Goal: Transaction & Acquisition: Obtain resource

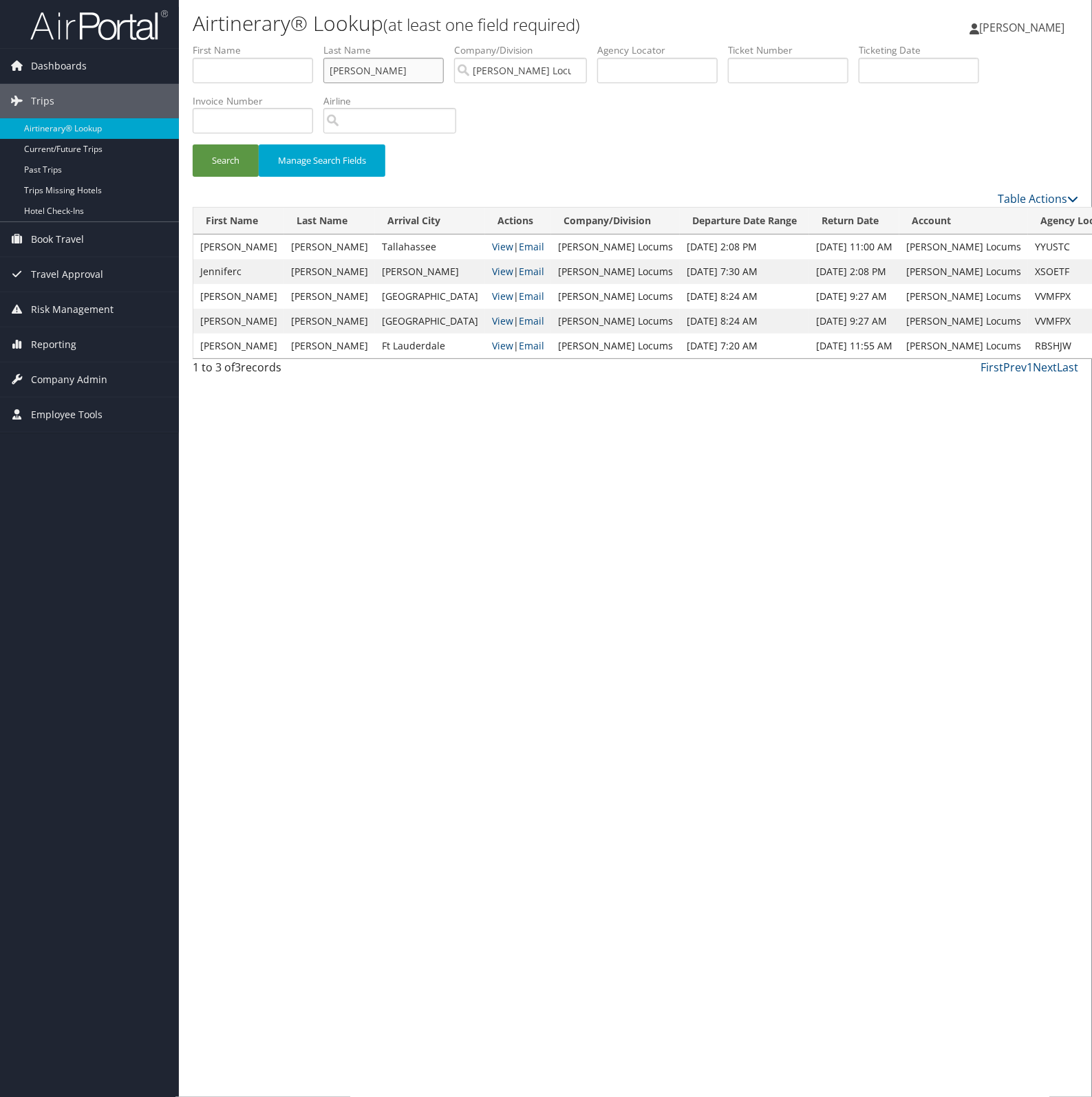
drag, startPoint x: 414, startPoint y: 72, endPoint x: 242, endPoint y: 76, distance: 172.0
click at [242, 43] on ul "First Name Last Name [PERSON_NAME] Departure City Arrival City Company/Division…" at bounding box center [635, 43] width 885 height 0
type input "[PERSON_NAME]"
click at [193, 145] on button "Search" at bounding box center [226, 160] width 66 height 32
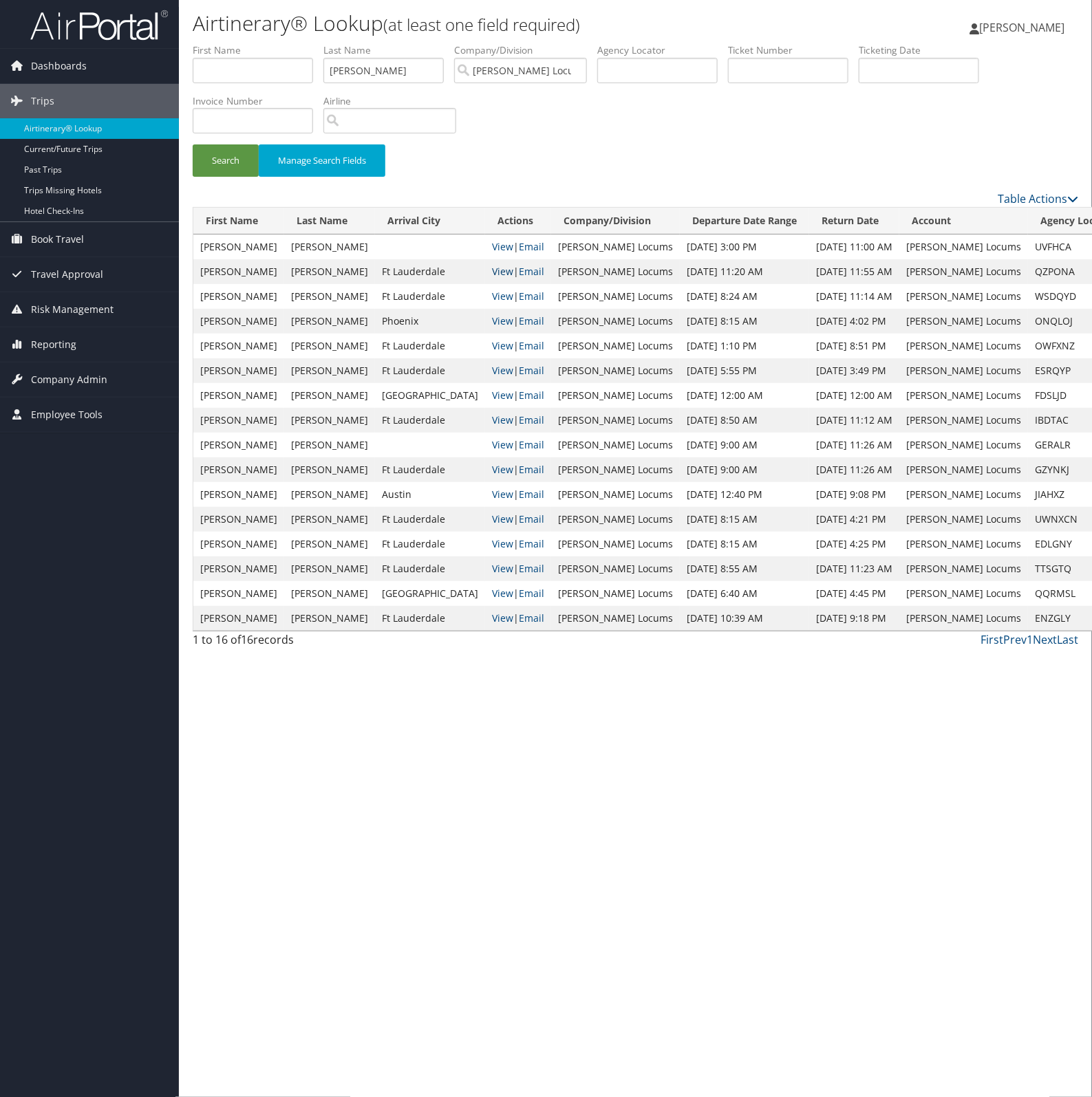
click at [492, 275] on link "View" at bounding box center [503, 271] width 22 height 13
click at [492, 271] on link "View" at bounding box center [503, 271] width 22 height 13
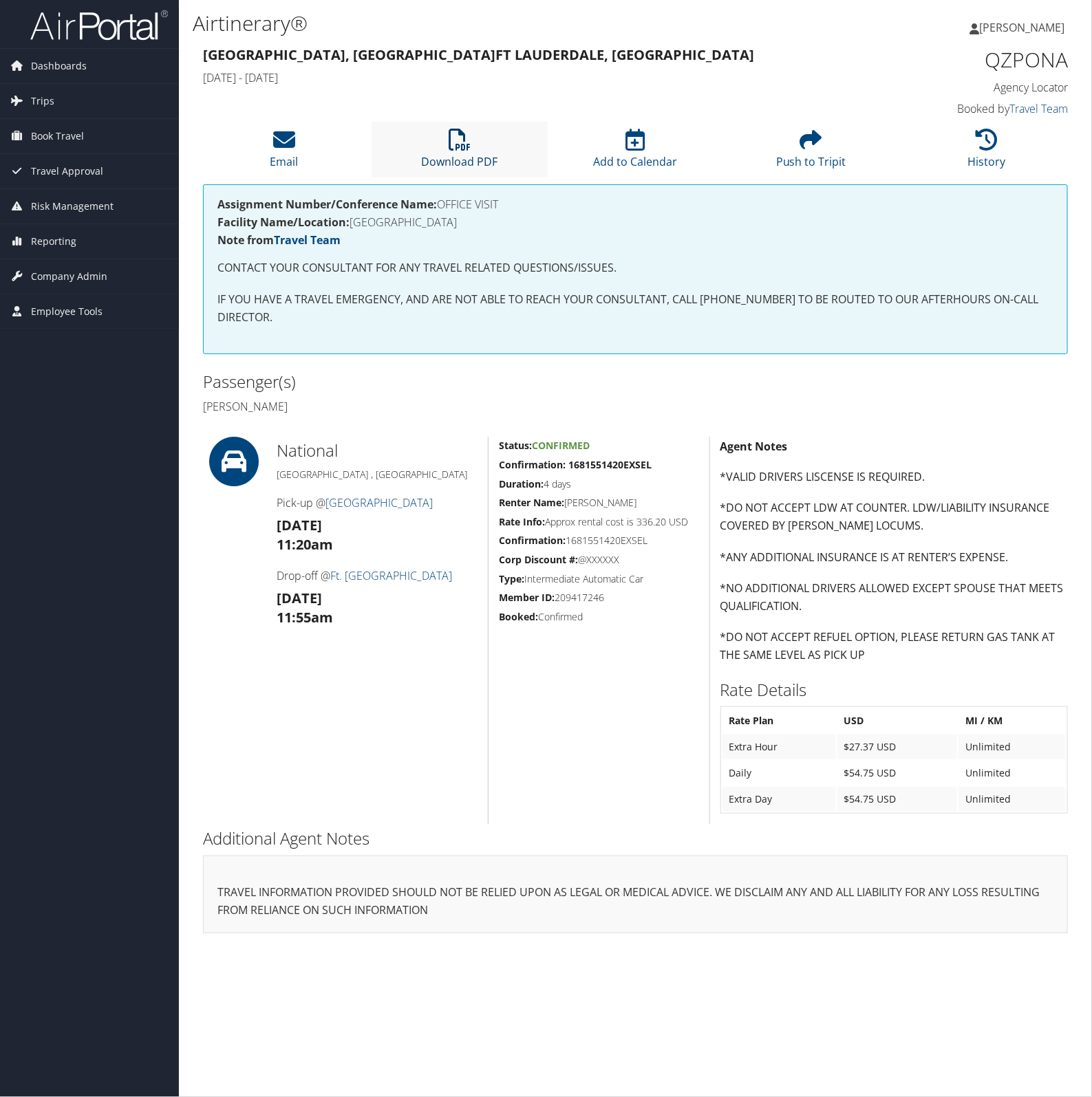
click at [435, 157] on link "Download PDF" at bounding box center [460, 153] width 76 height 33
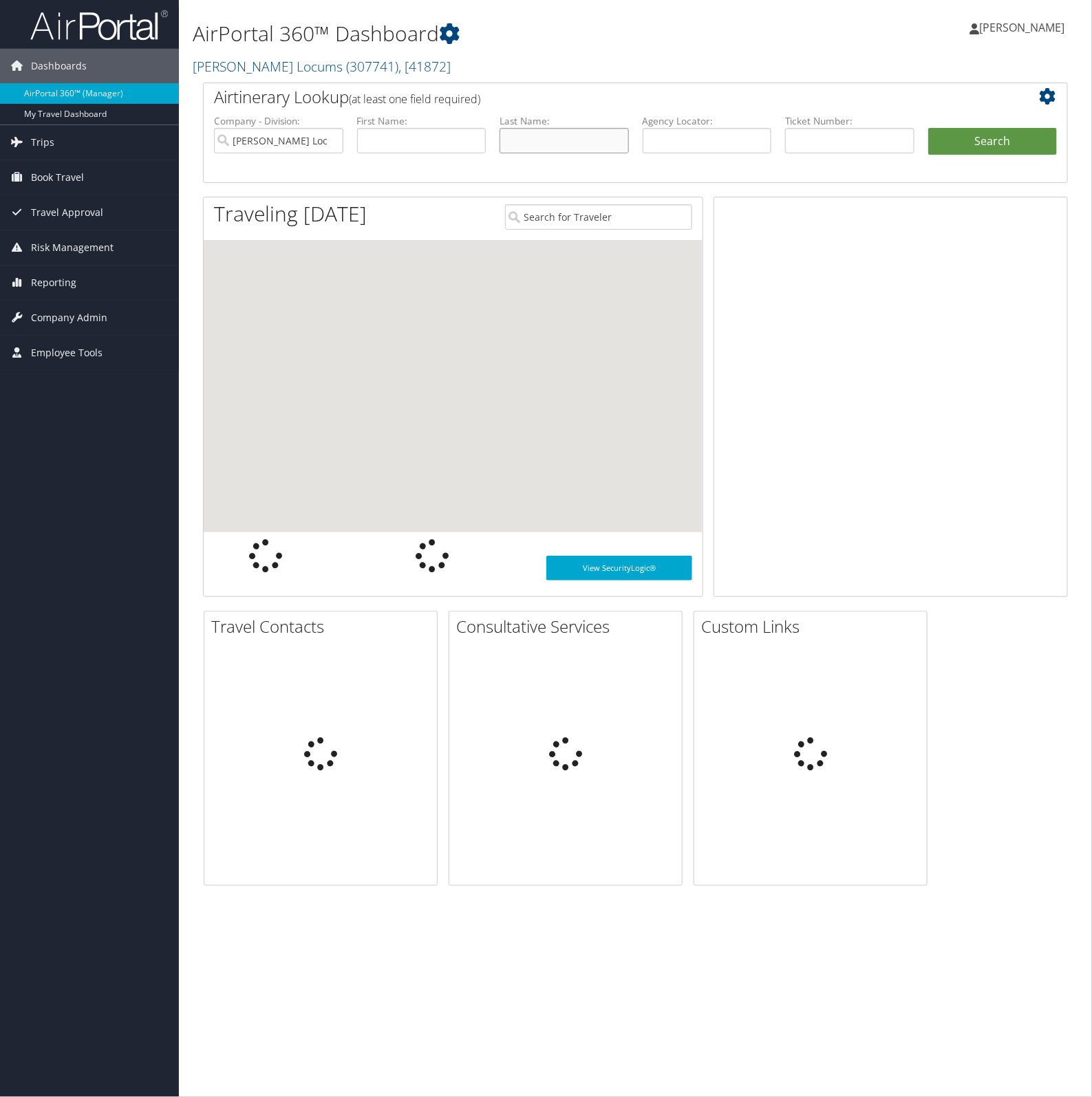
click at [516, 140] on input "text" at bounding box center [564, 141] width 129 height 26
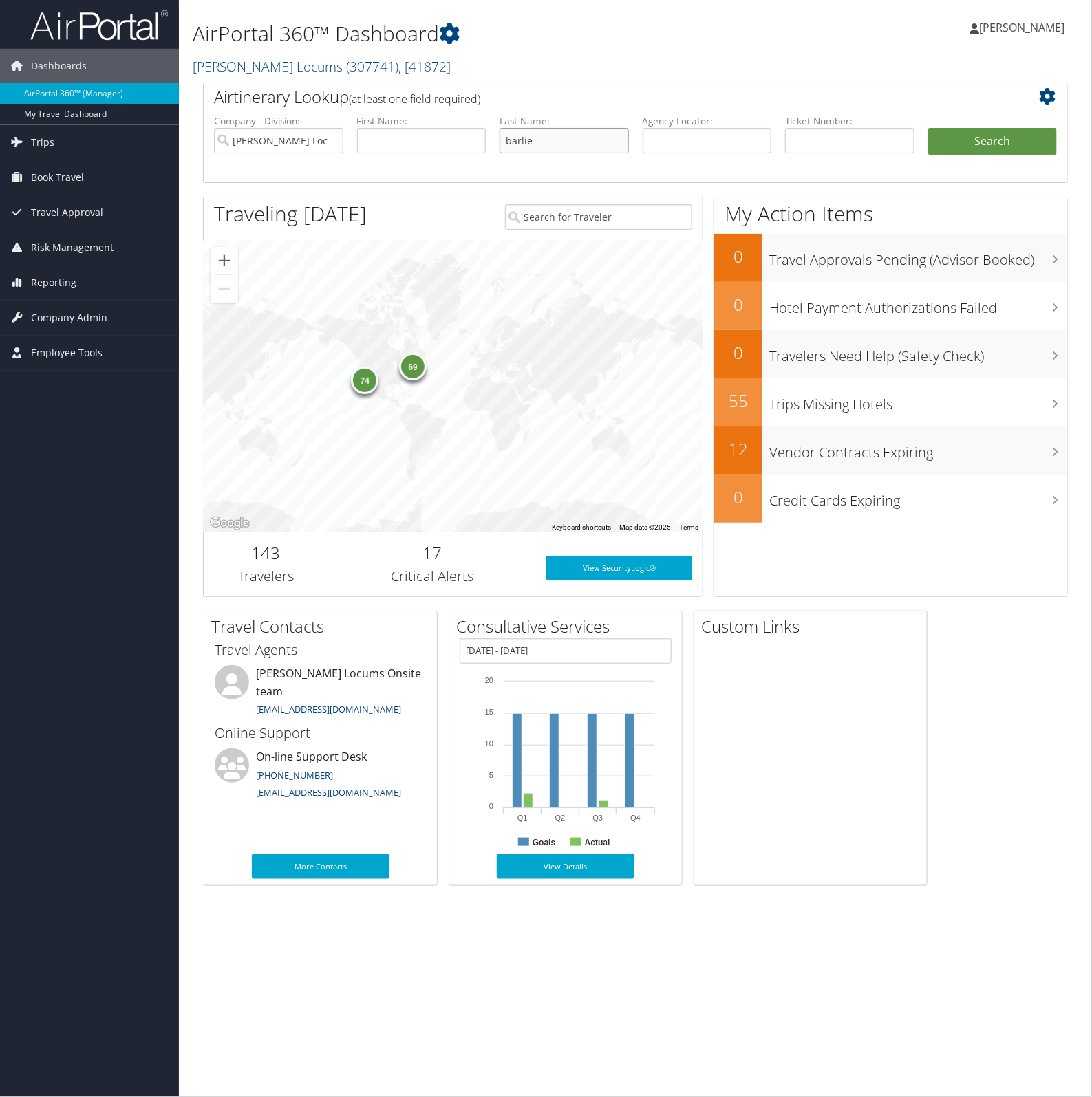
type input "barlie"
click at [928, 128] on button "Search" at bounding box center [993, 141] width 129 height 27
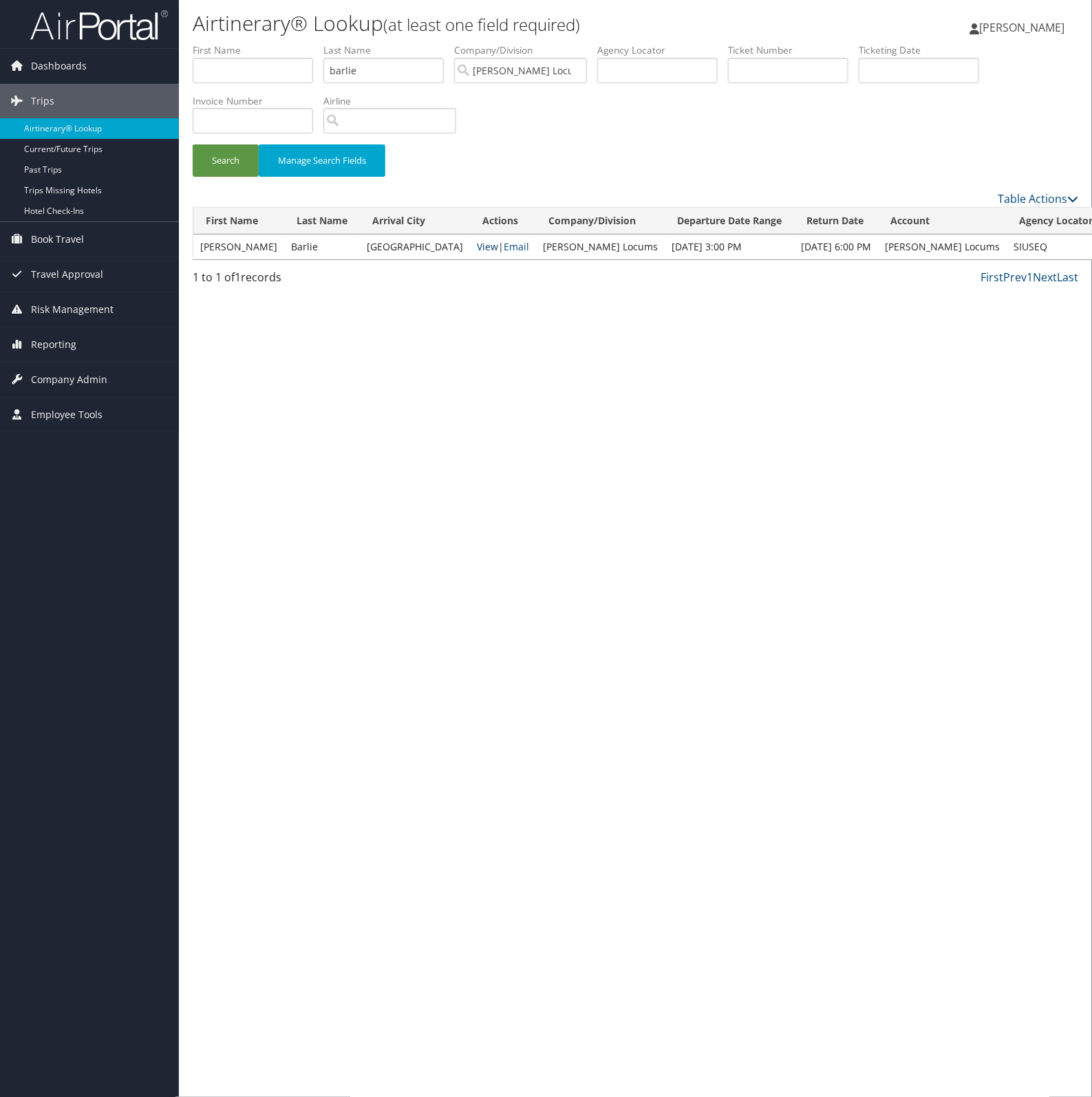
click at [477, 248] on link "View" at bounding box center [487, 247] width 22 height 13
drag, startPoint x: 394, startPoint y: 69, endPoint x: 247, endPoint y: 66, distance: 147.0
click at [259, 43] on ul "First Name Last Name barlie Departure City Arrival City Company/Division Hayes …" at bounding box center [635, 43] width 885 height 0
click at [193, 145] on button "Search" at bounding box center [226, 160] width 66 height 32
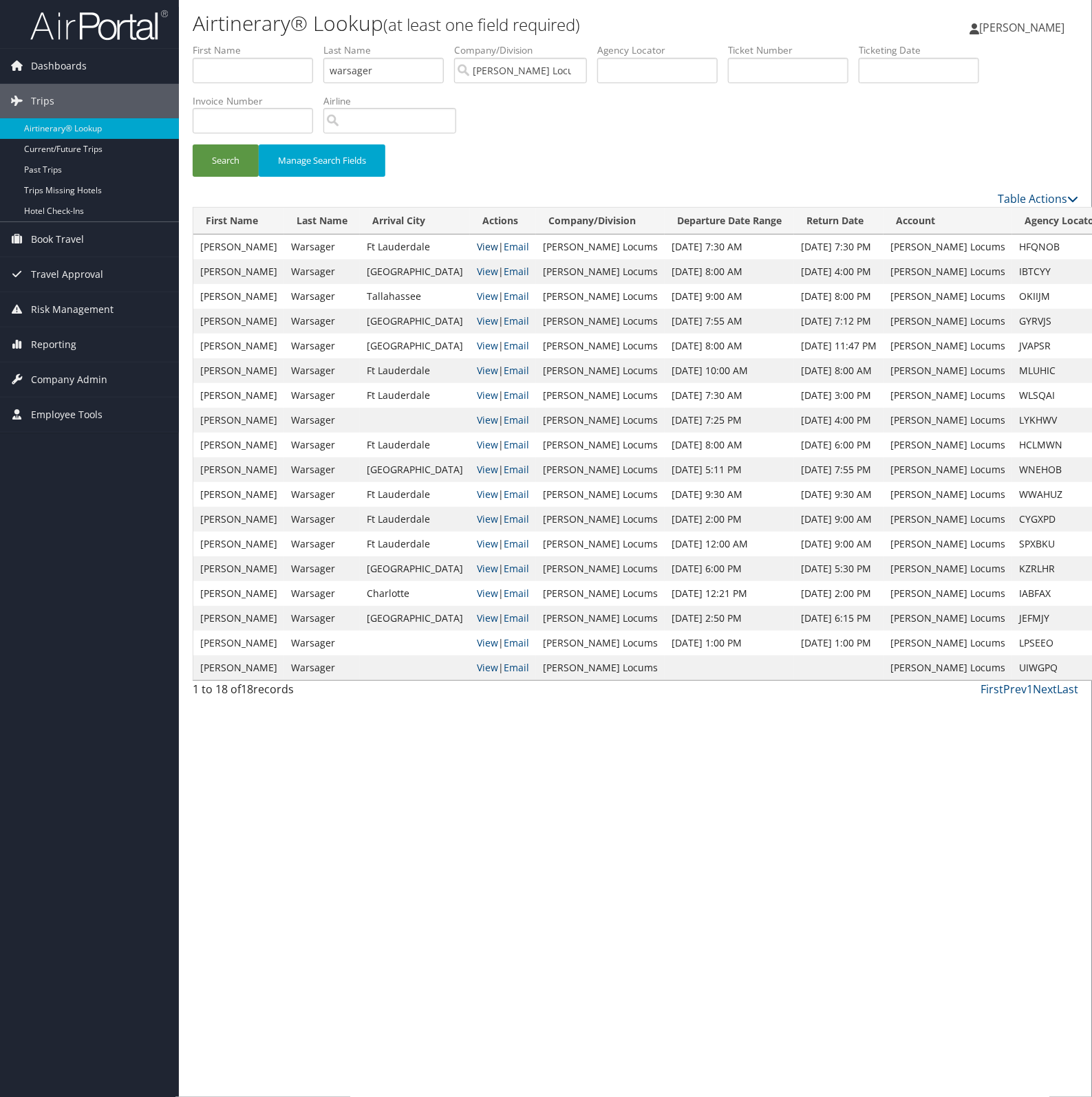
click at [477, 242] on link "View" at bounding box center [487, 247] width 22 height 13
drag, startPoint x: 419, startPoint y: 74, endPoint x: 129, endPoint y: 96, distance: 290.8
click at [215, 43] on ul "First Name Last Name warsager Departure City Arrival City Company/Division Haye…" at bounding box center [635, 43] width 885 height 0
click at [193, 145] on button "Search" at bounding box center [226, 160] width 66 height 32
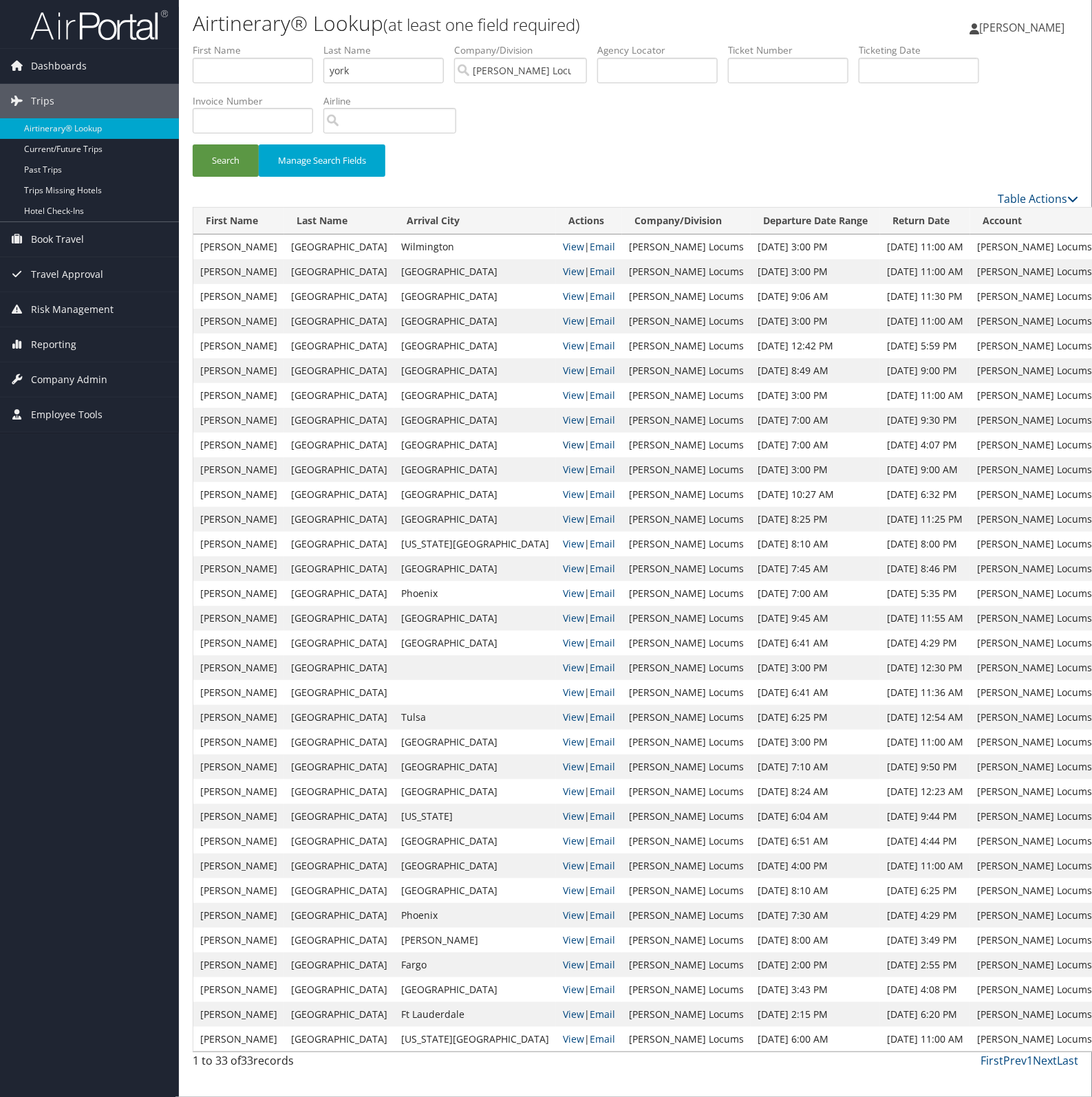
click at [563, 448] on link "View" at bounding box center [573, 445] width 22 height 13
click at [392, 77] on input "york" at bounding box center [384, 70] width 121 height 26
type input "y"
type input "joyce"
click at [193, 145] on button "Search" at bounding box center [226, 160] width 66 height 32
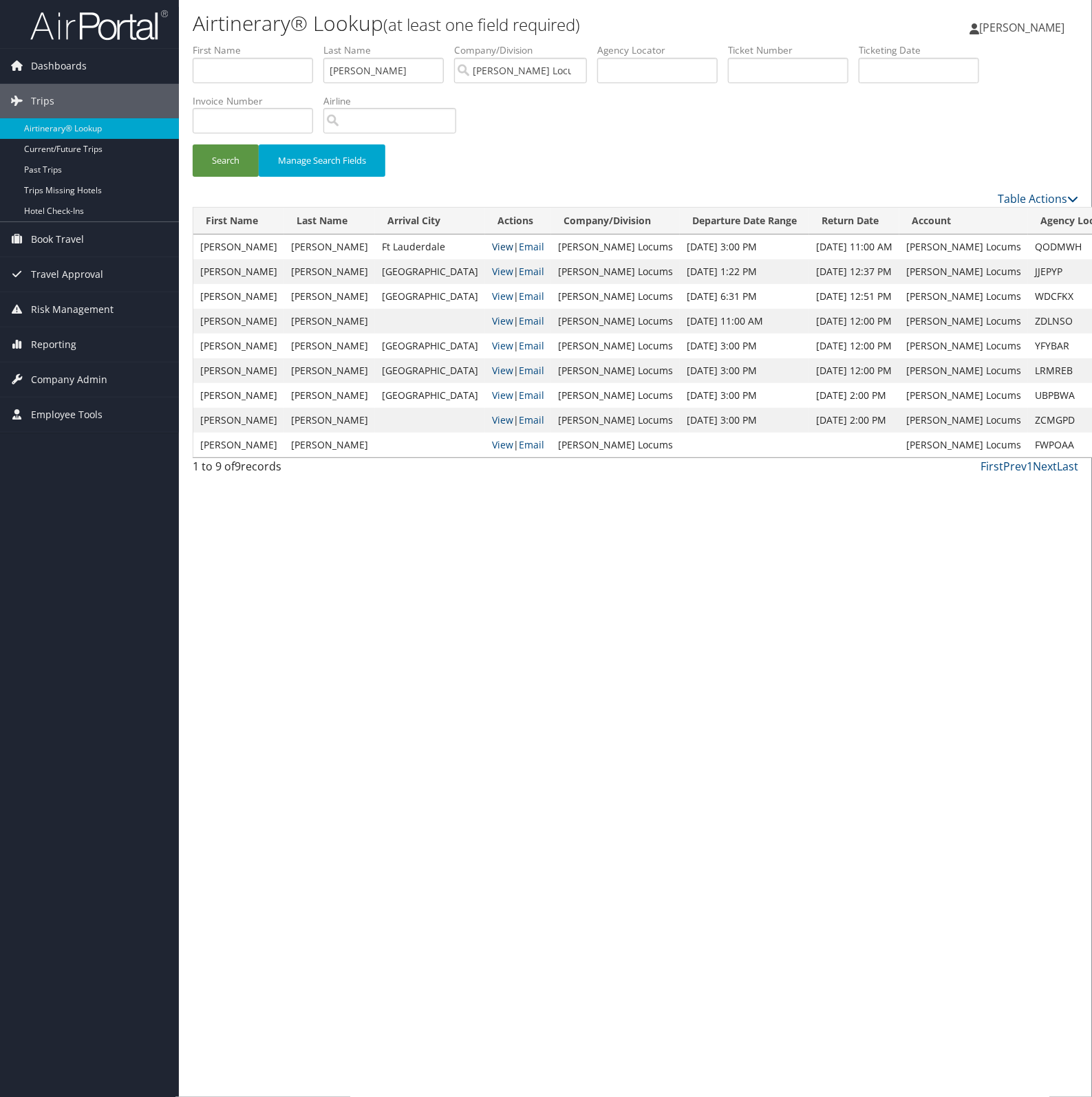
click at [492, 244] on link "View" at bounding box center [503, 247] width 22 height 13
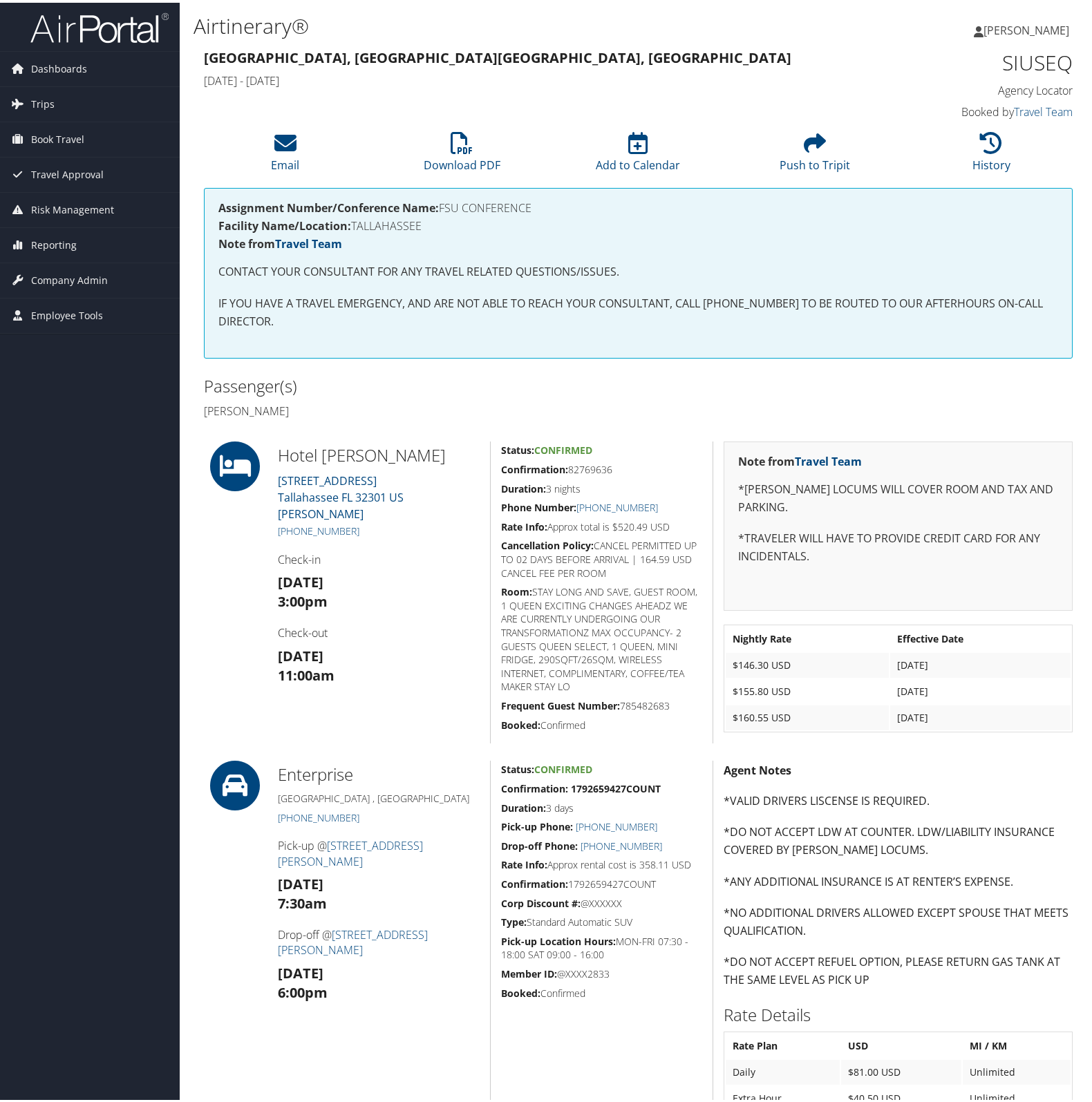
drag, startPoint x: 0, startPoint y: 0, endPoint x: 462, endPoint y: 232, distance: 517.0
click at [462, 232] on div "Assignment Number/Conference Name: FSU CONFERENCE Facility Name/Location: [GEOG…" at bounding box center [637, 270] width 868 height 170
click at [436, 141] on li "Download PDF" at bounding box center [461, 150] width 176 height 56
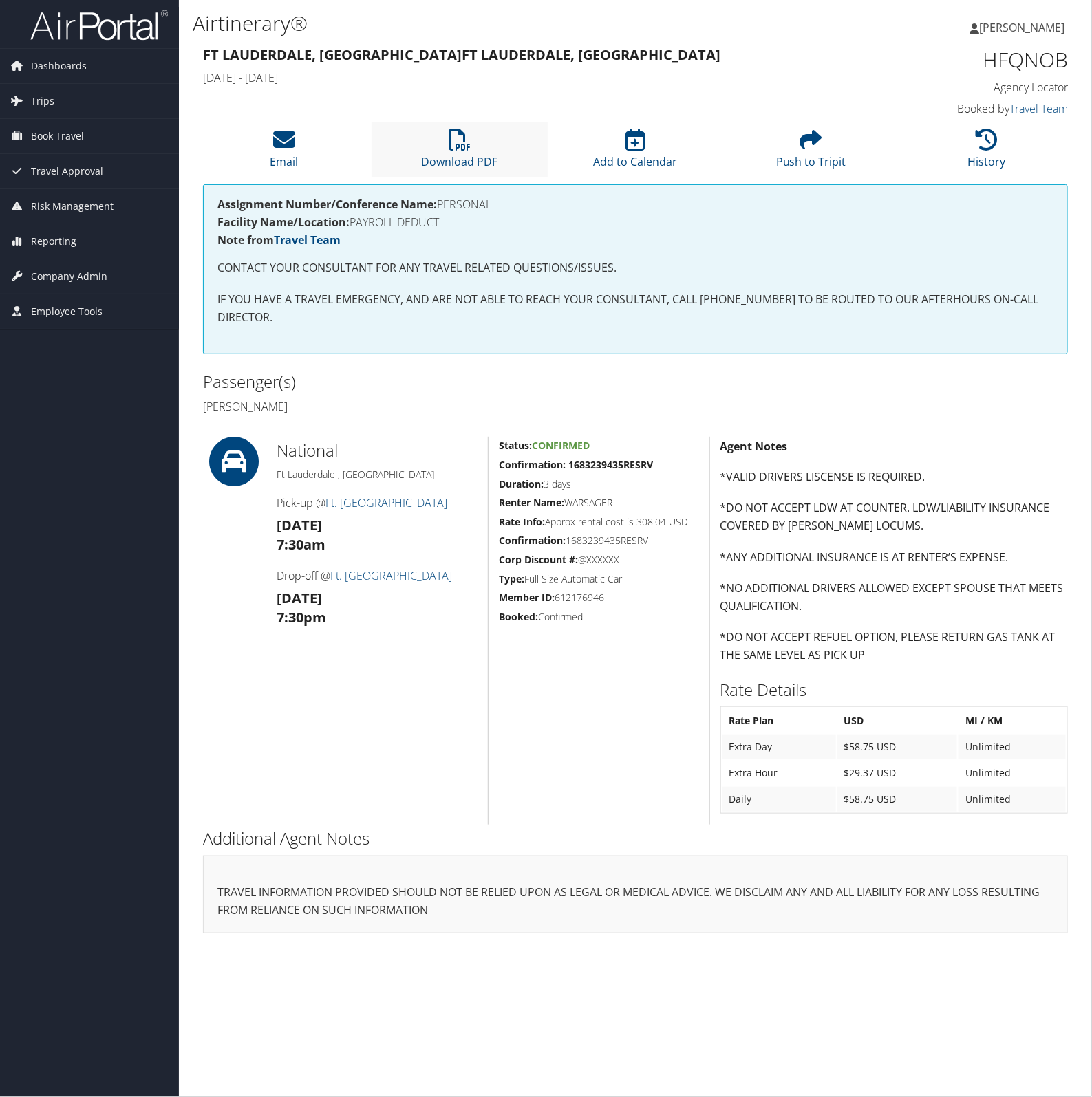
click at [463, 151] on li "Download PDF" at bounding box center [459, 149] width 175 height 55
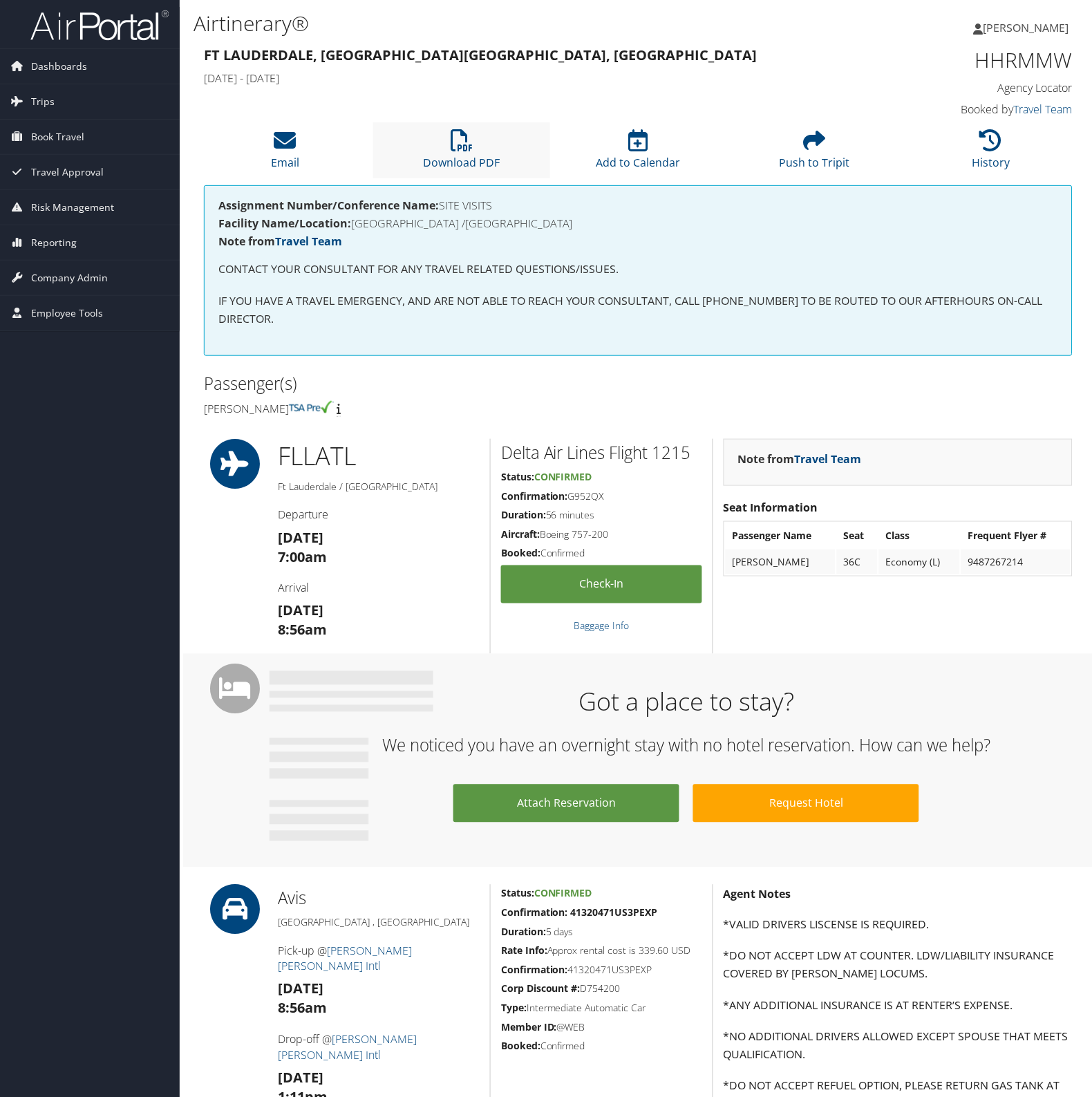
click at [413, 141] on li "Download PDF" at bounding box center [461, 150] width 176 height 56
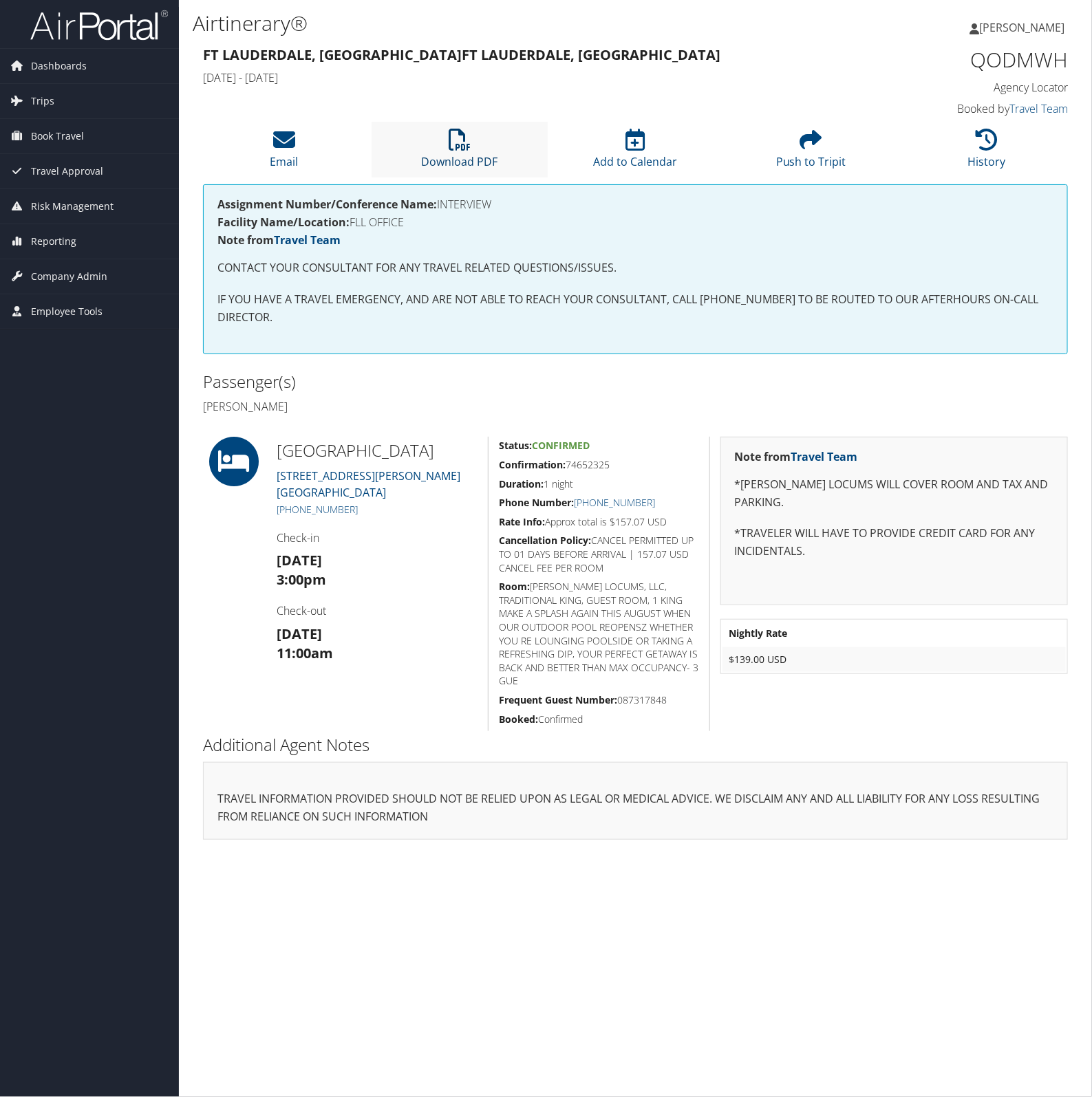
click at [462, 148] on icon at bounding box center [459, 140] width 22 height 22
